Goal: Task Accomplishment & Management: Manage account settings

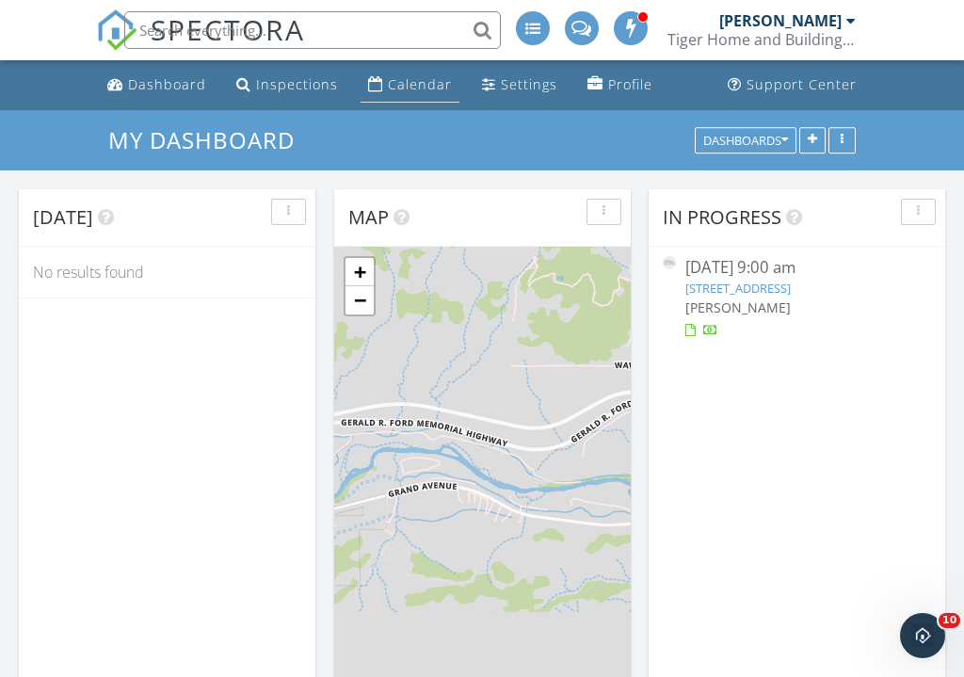
click at [408, 86] on div "Calendar" at bounding box center [420, 84] width 64 height 18
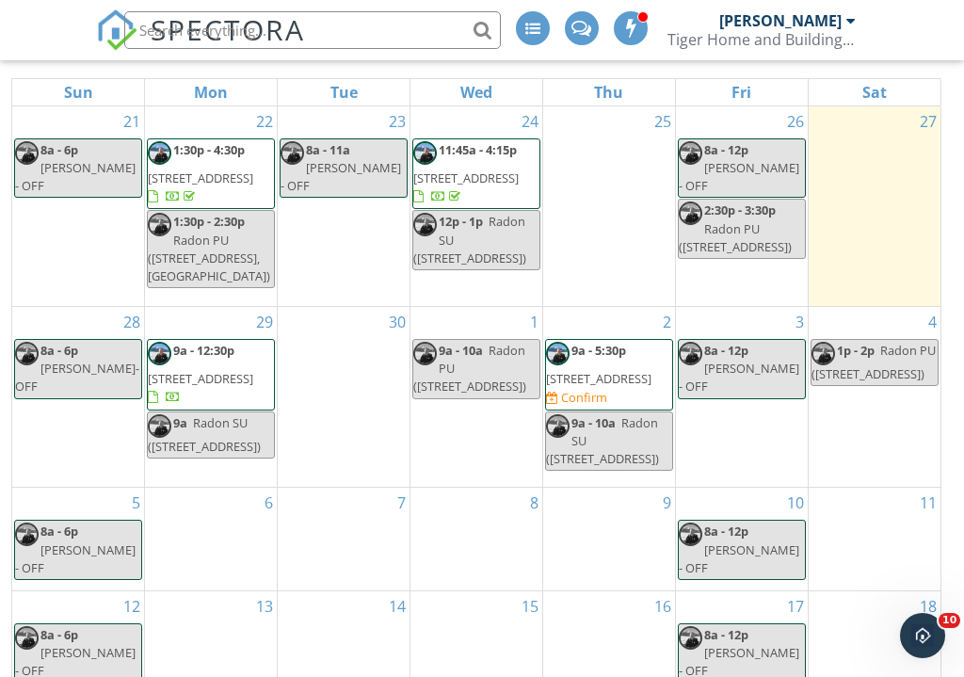
scroll to position [226, 0]
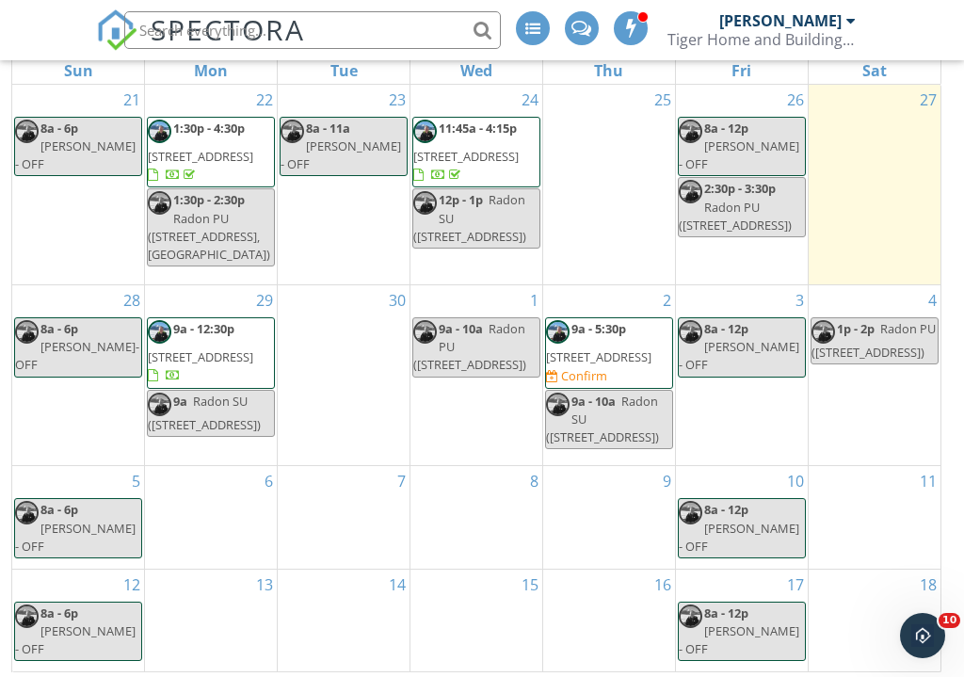
scroll to position [245, 0]
click at [602, 364] on span "66 Sopris Ln , Carbondale 81623" at bounding box center [598, 355] width 105 height 17
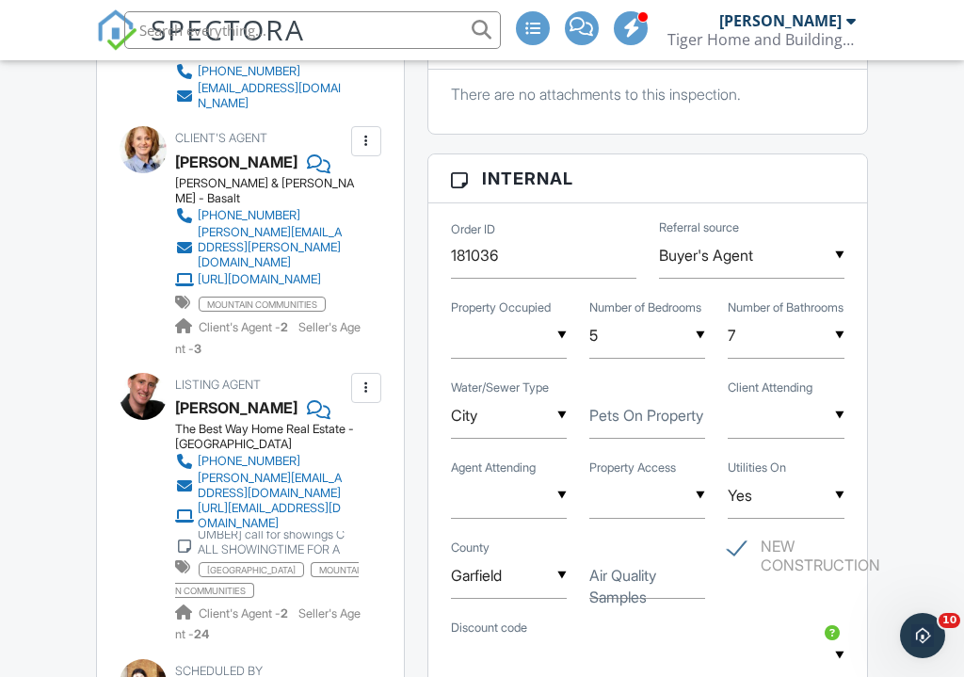
scroll to position [1056, 0]
